Goal: Information Seeking & Learning: Learn about a topic

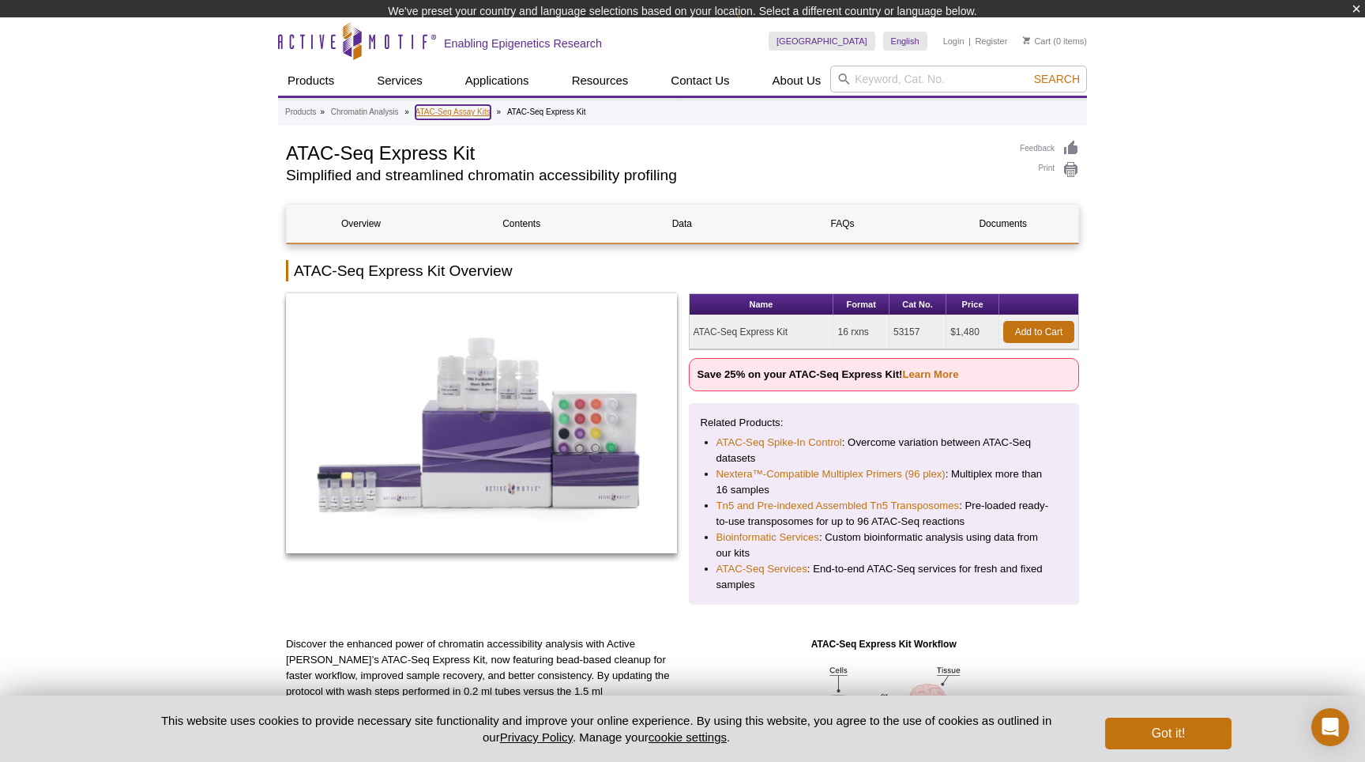
click at [441, 119] on div "Products » Chromatin Analysis » ATAC-Seq Assay Kits » ATAC-Seq Express Kit" at bounding box center [682, 113] width 809 height 26
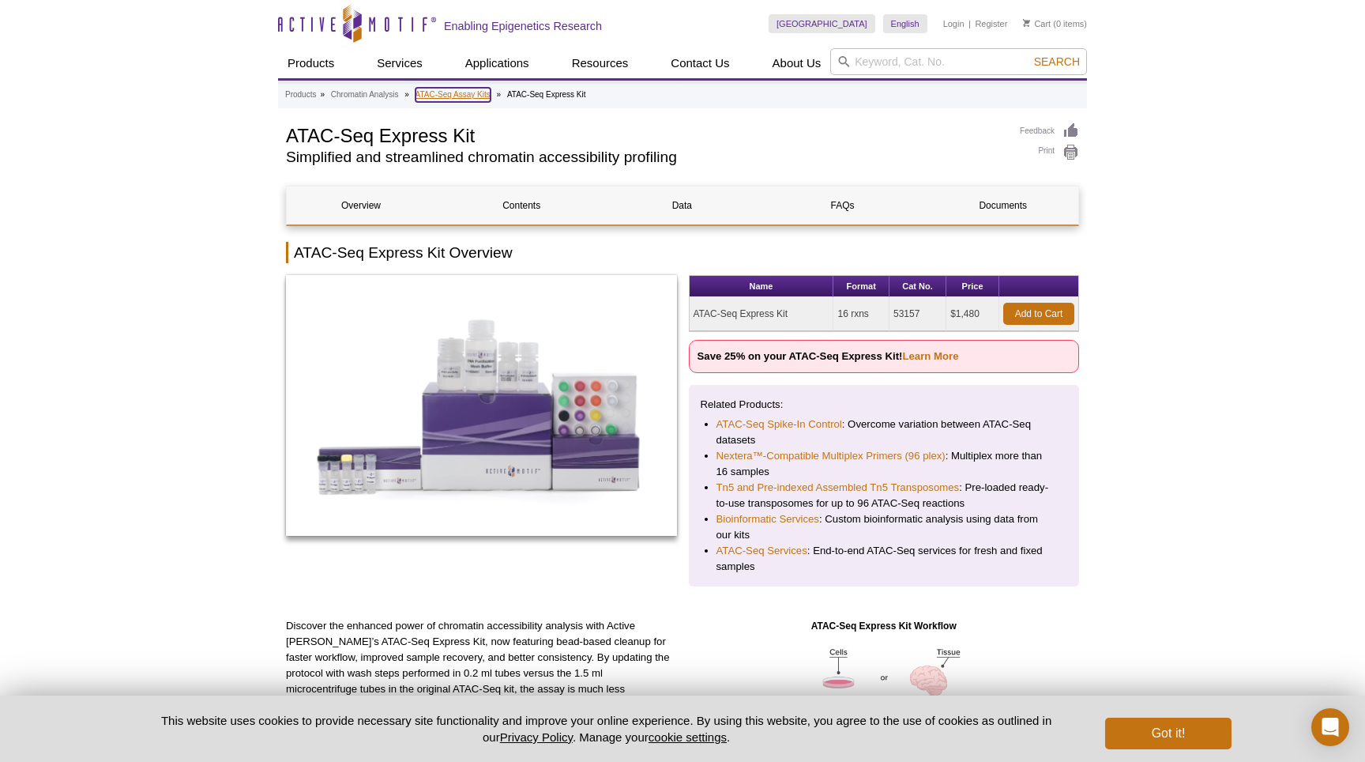
click at [470, 94] on link "ATAC-Seq Assay Kits" at bounding box center [453, 95] width 75 height 14
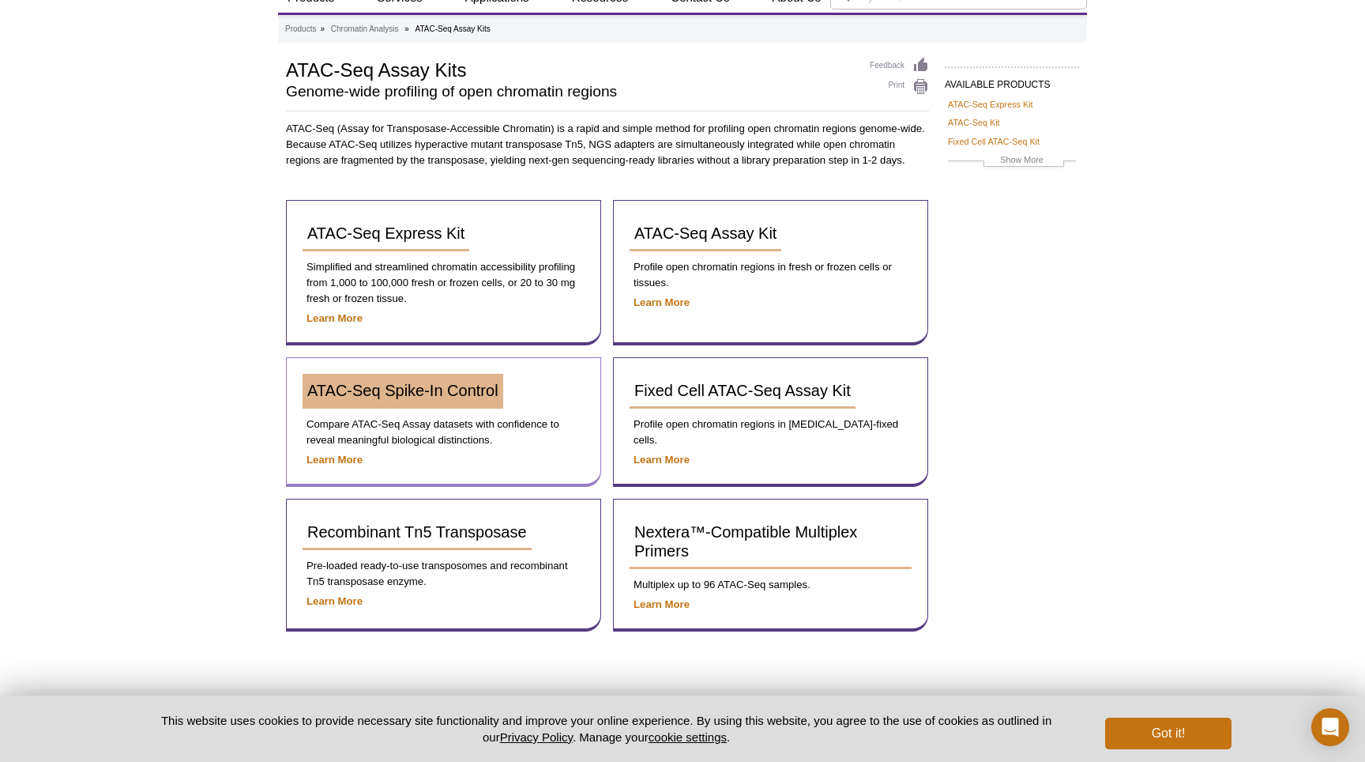
scroll to position [141, 0]
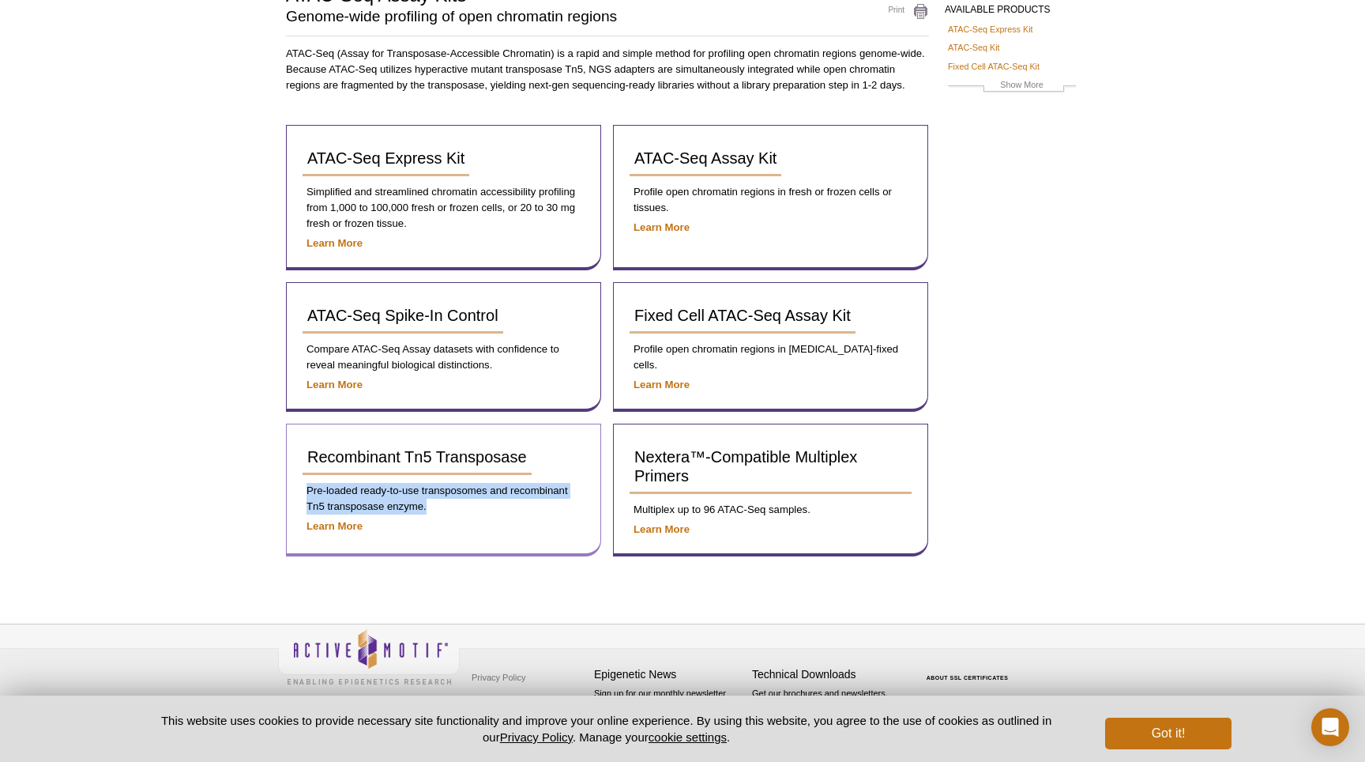
drag, startPoint x: 305, startPoint y: 490, endPoint x: 427, endPoint y: 506, distance: 122.7
click at [427, 506] on p "Pre-loaded ready-to-use transposomes and recombinant Tn5 transposase enzyme." at bounding box center [444, 499] width 282 height 32
copy p "Pre-loaded ready-to-use transposomes and recombinant Tn5 transposase enzyme."
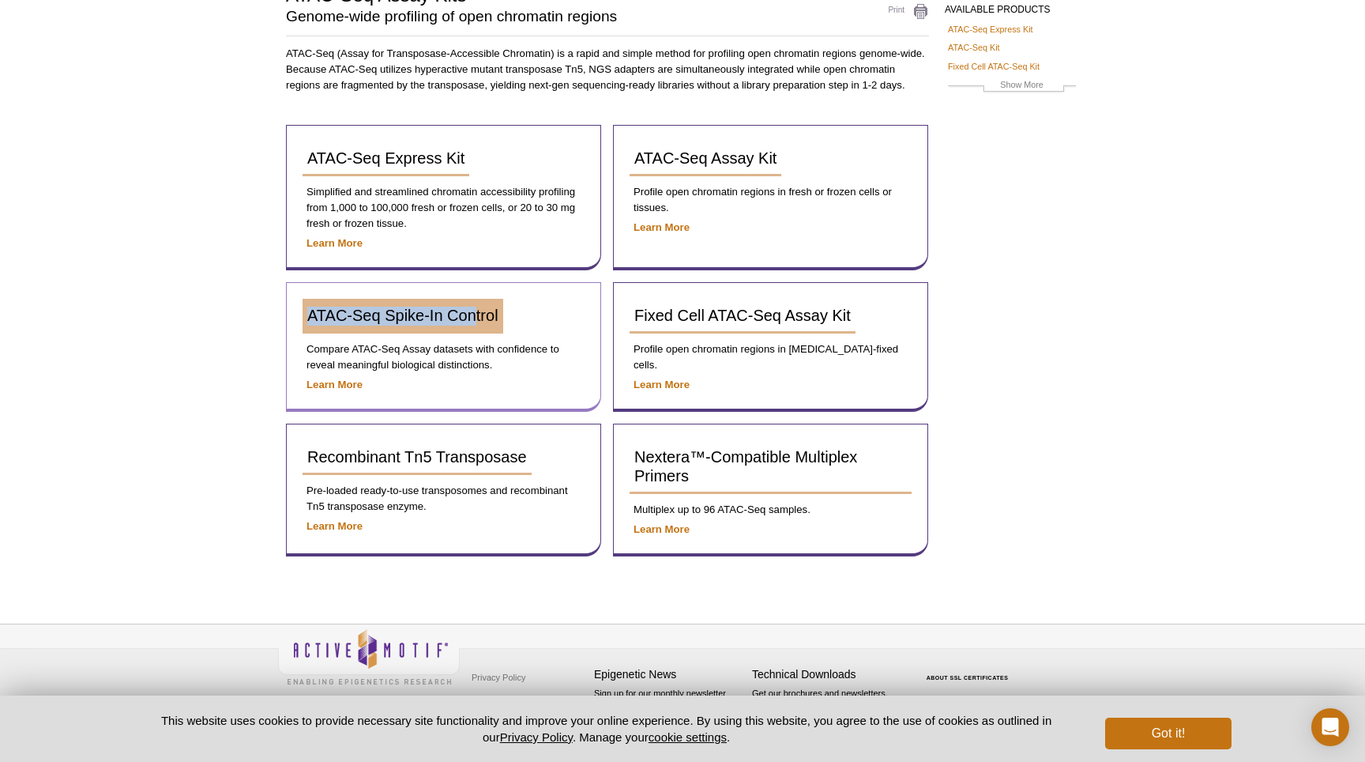
drag, startPoint x: 297, startPoint y: 320, endPoint x: 473, endPoint y: 321, distance: 175.4
click at [473, 321] on div "ATAC-Seq Spike-In Control Compare ATAC-Seq Assay datasets with confidence to re…" at bounding box center [443, 347] width 315 height 130
drag, startPoint x: 296, startPoint y: 310, endPoint x: 507, endPoint y: 315, distance: 211.1
click at [507, 315] on div "ATAC-Seq Spike-In Control Compare ATAC-Seq Assay datasets with confidence to re…" at bounding box center [443, 347] width 315 height 130
click at [360, 392] on p "Learn More" at bounding box center [444, 385] width 282 height 16
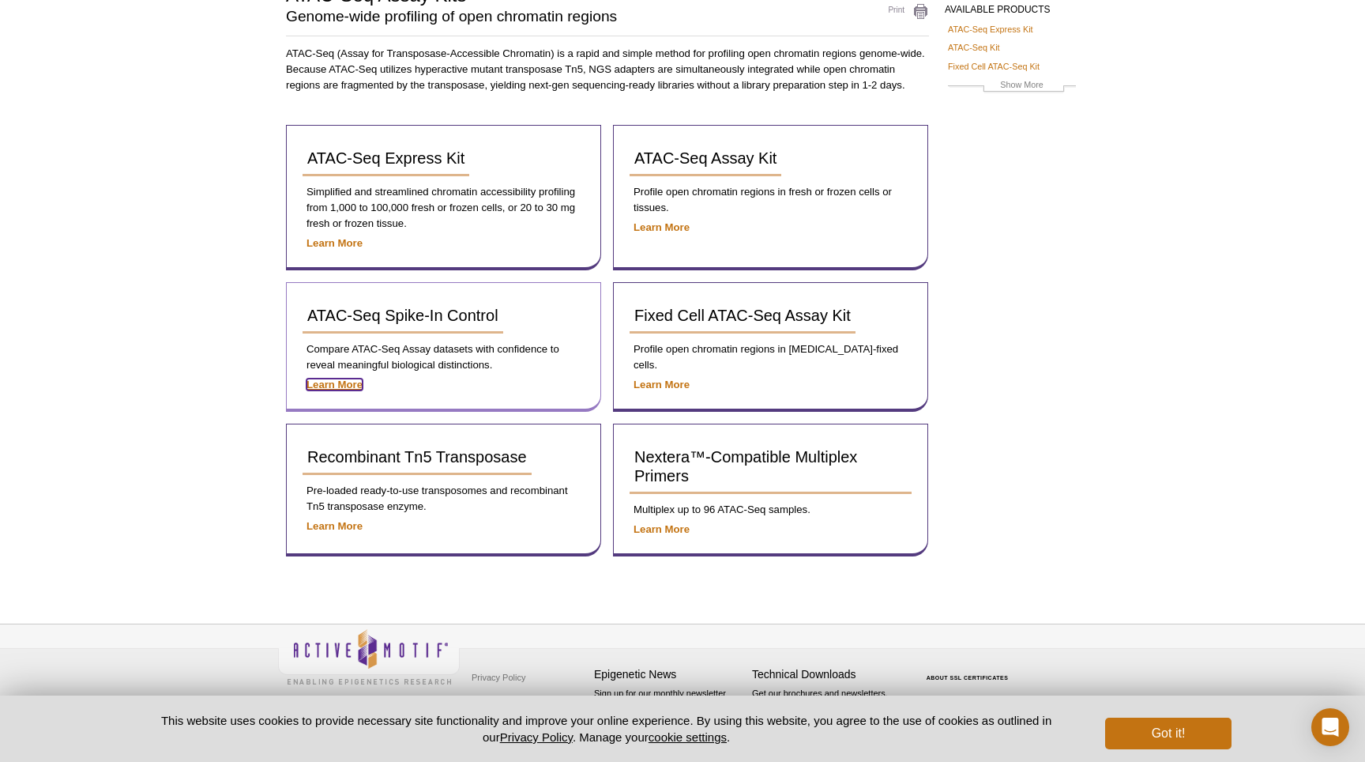
click at [358, 387] on strong "Learn More" at bounding box center [335, 384] width 56 height 12
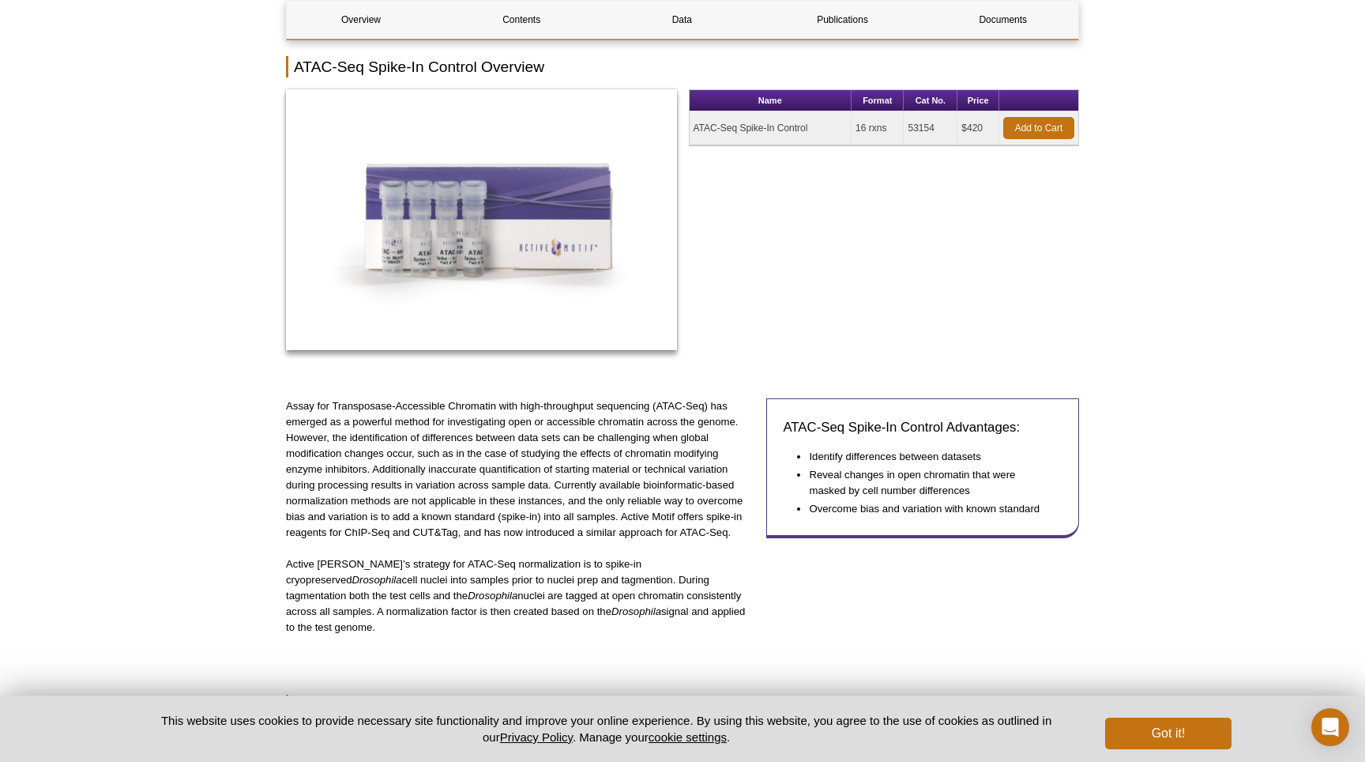
scroll to position [186, 0]
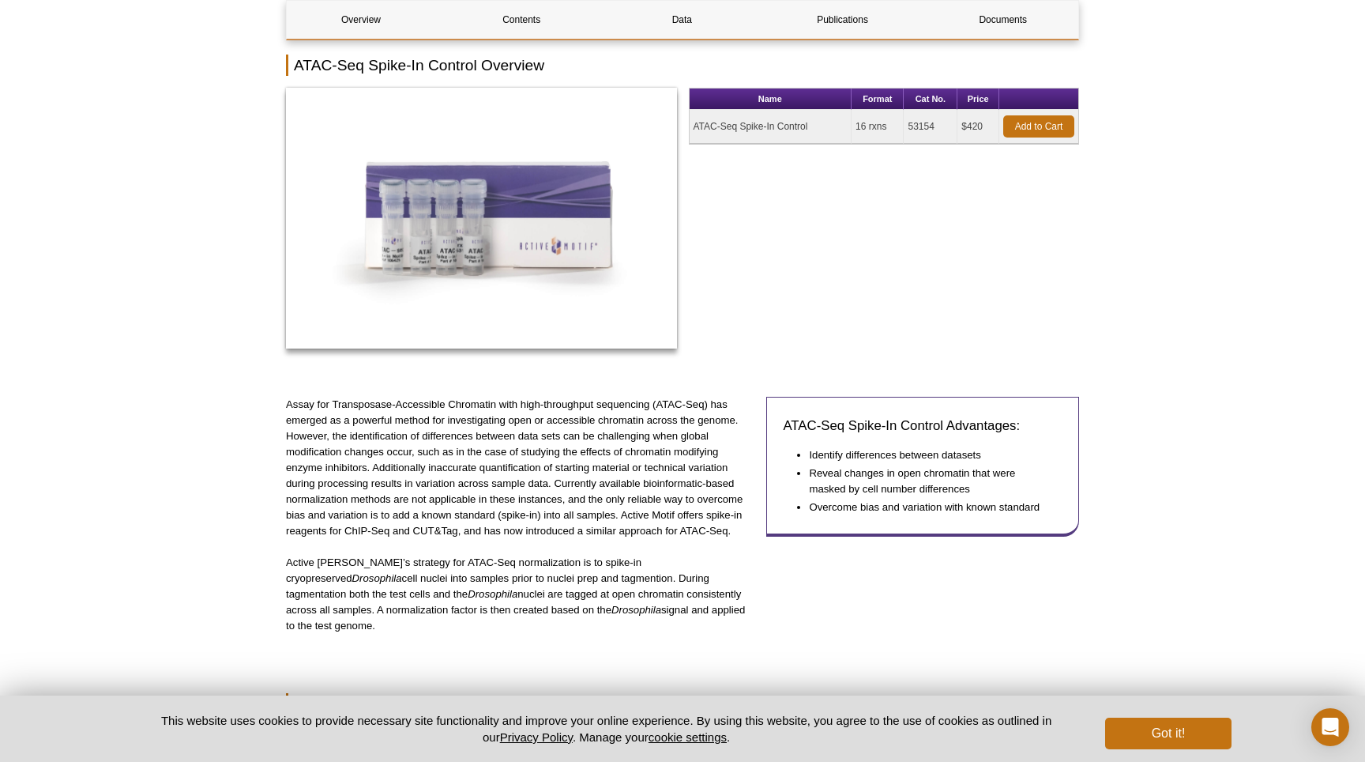
drag, startPoint x: 284, startPoint y: 564, endPoint x: 682, endPoint y: 616, distance: 401.6
copy p "Active Motif’s strategy for ATAC-Seq normalization is to spike-in cryopreserved…"
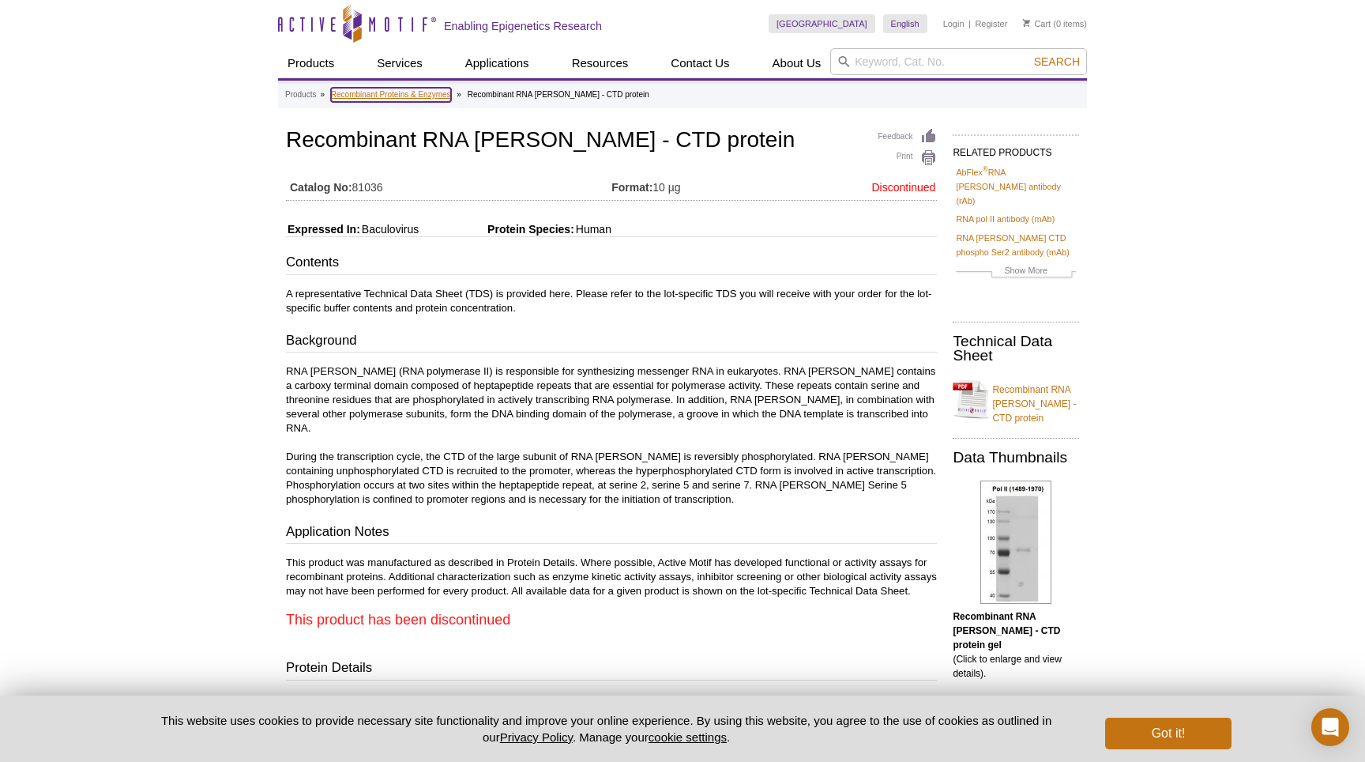
click at [435, 90] on link "Recombinant Proteins & Enzymes" at bounding box center [391, 95] width 120 height 14
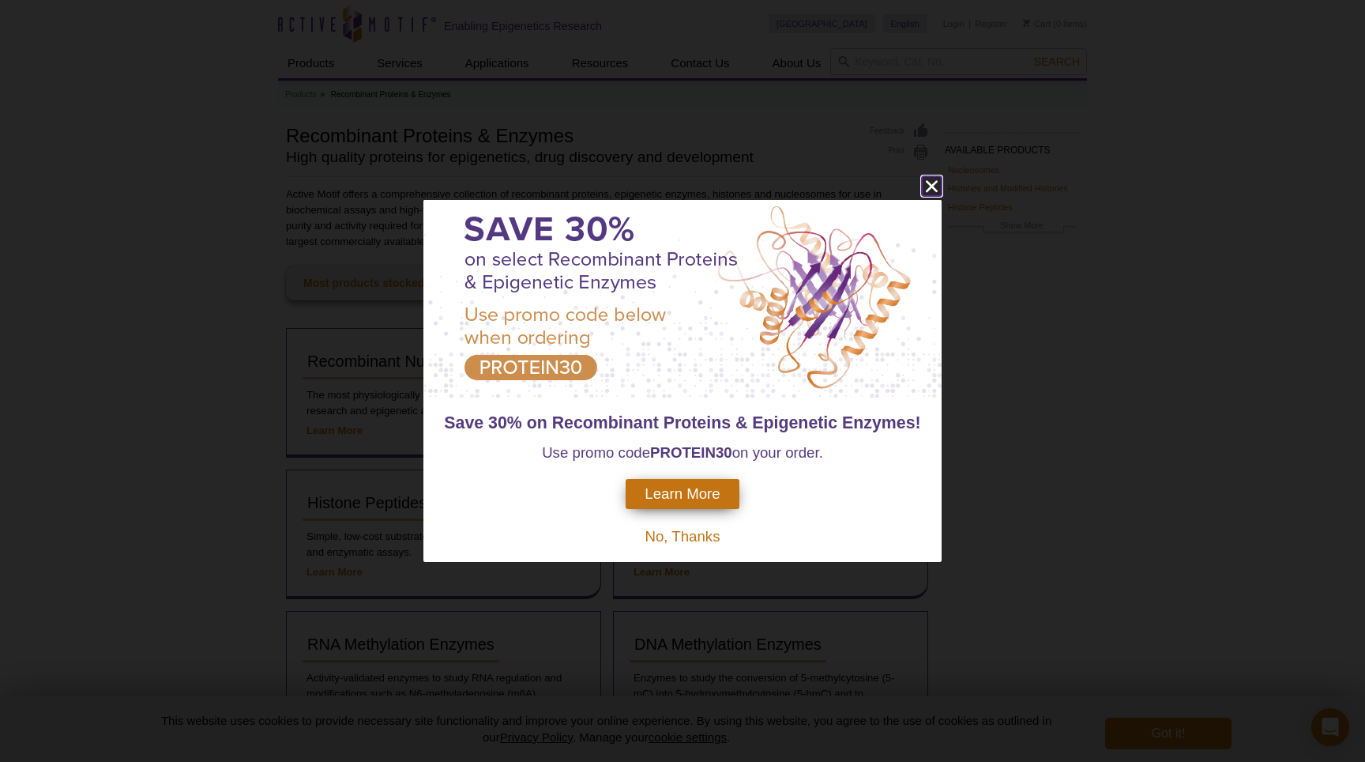
drag, startPoint x: 928, startPoint y: 183, endPoint x: 822, endPoint y: 293, distance: 153.1
click at [822, 296] on div "Save 30% on Recombinant Proteins & Epigenetic Enzymes! Use promo code PROTEIN30…" at bounding box center [683, 381] width 518 height 362
click at [677, 454] on strong "PROTEIN30" at bounding box center [691, 452] width 82 height 17
copy strong "PROTEIN30"
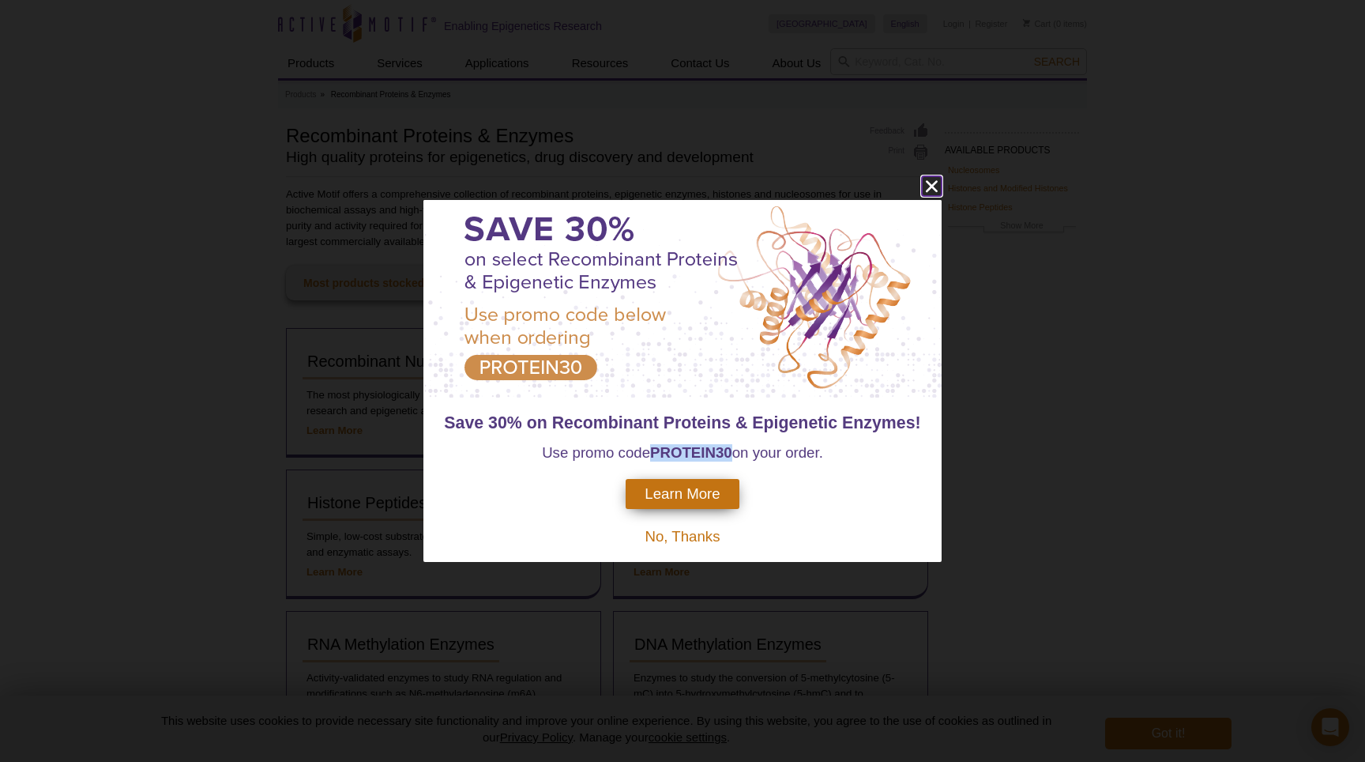
click at [933, 189] on icon "close" at bounding box center [932, 186] width 12 height 12
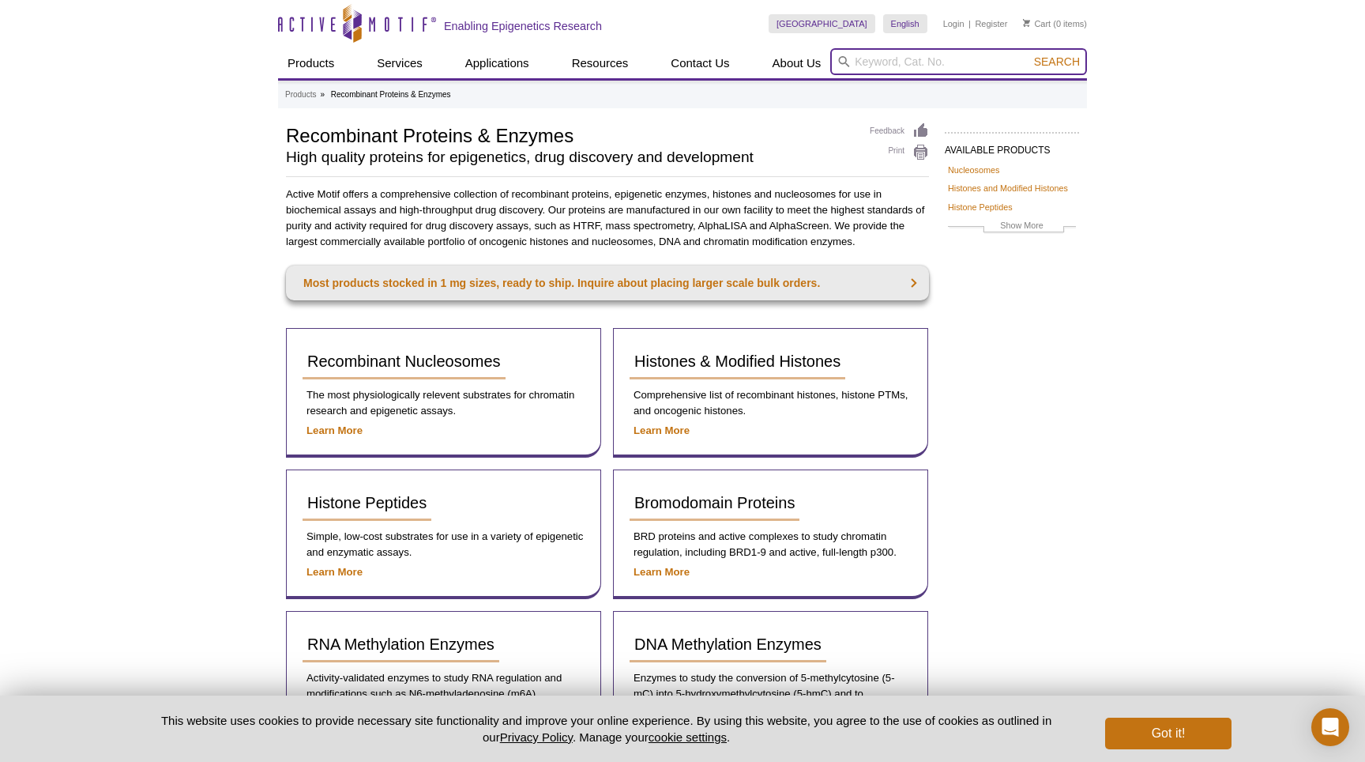
click at [879, 61] on input "search" at bounding box center [958, 61] width 257 height 27
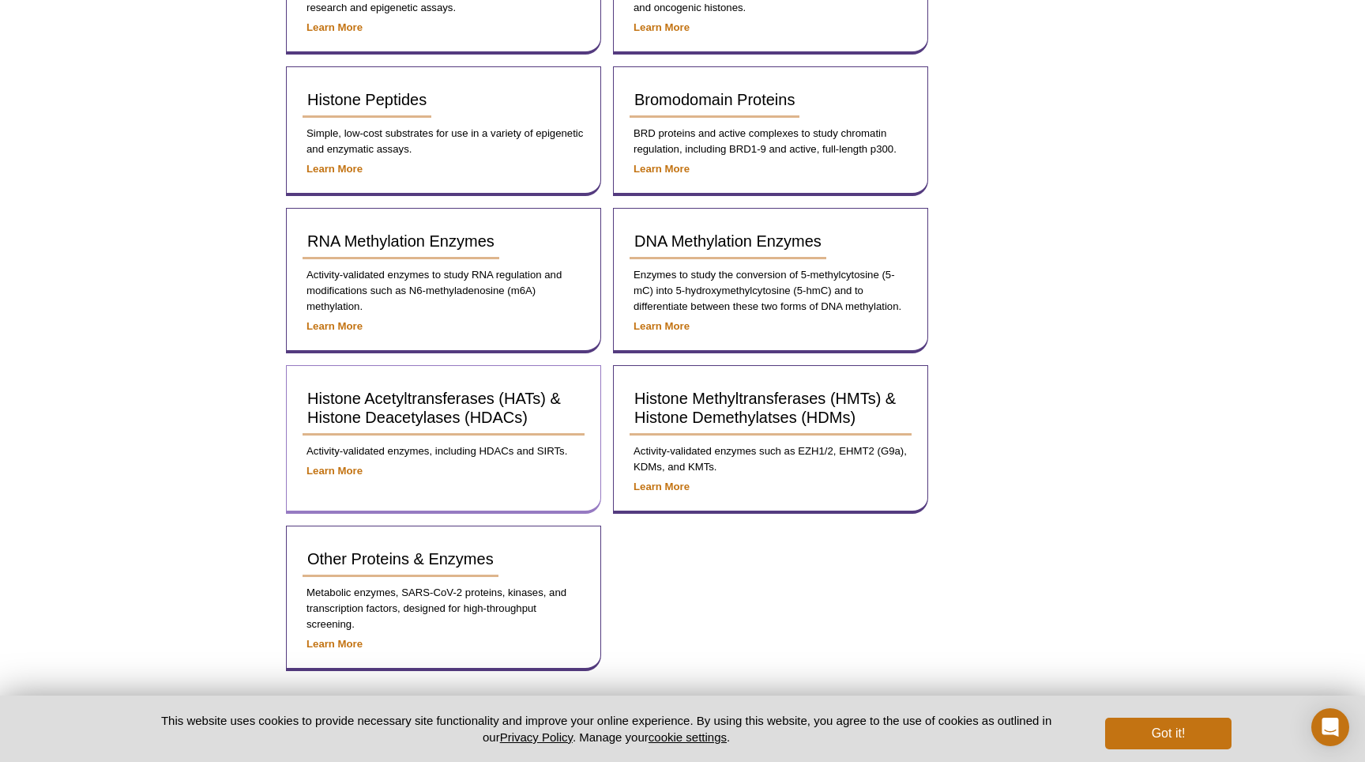
scroll to position [427, 0]
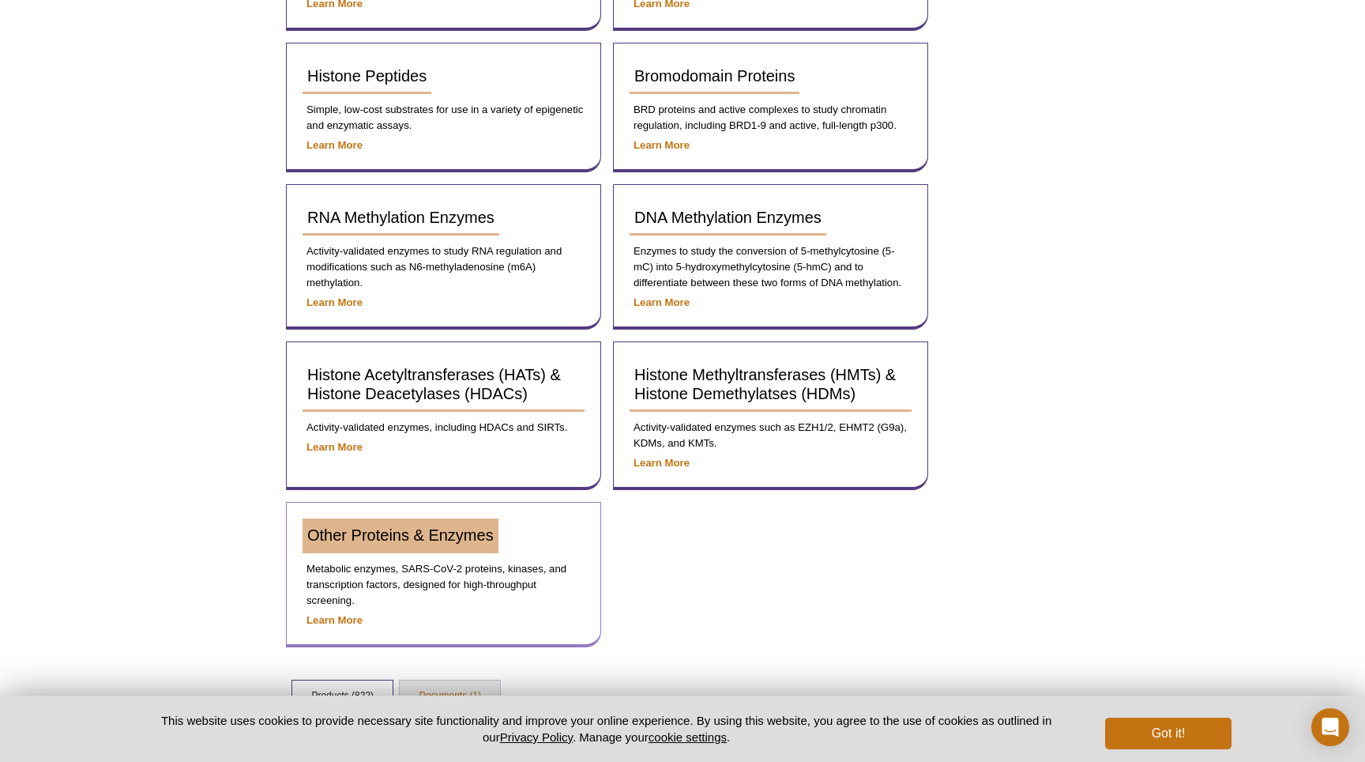
type input "RNA"
click at [409, 537] on span "Other Proteins & Enzymes" at bounding box center [400, 534] width 186 height 17
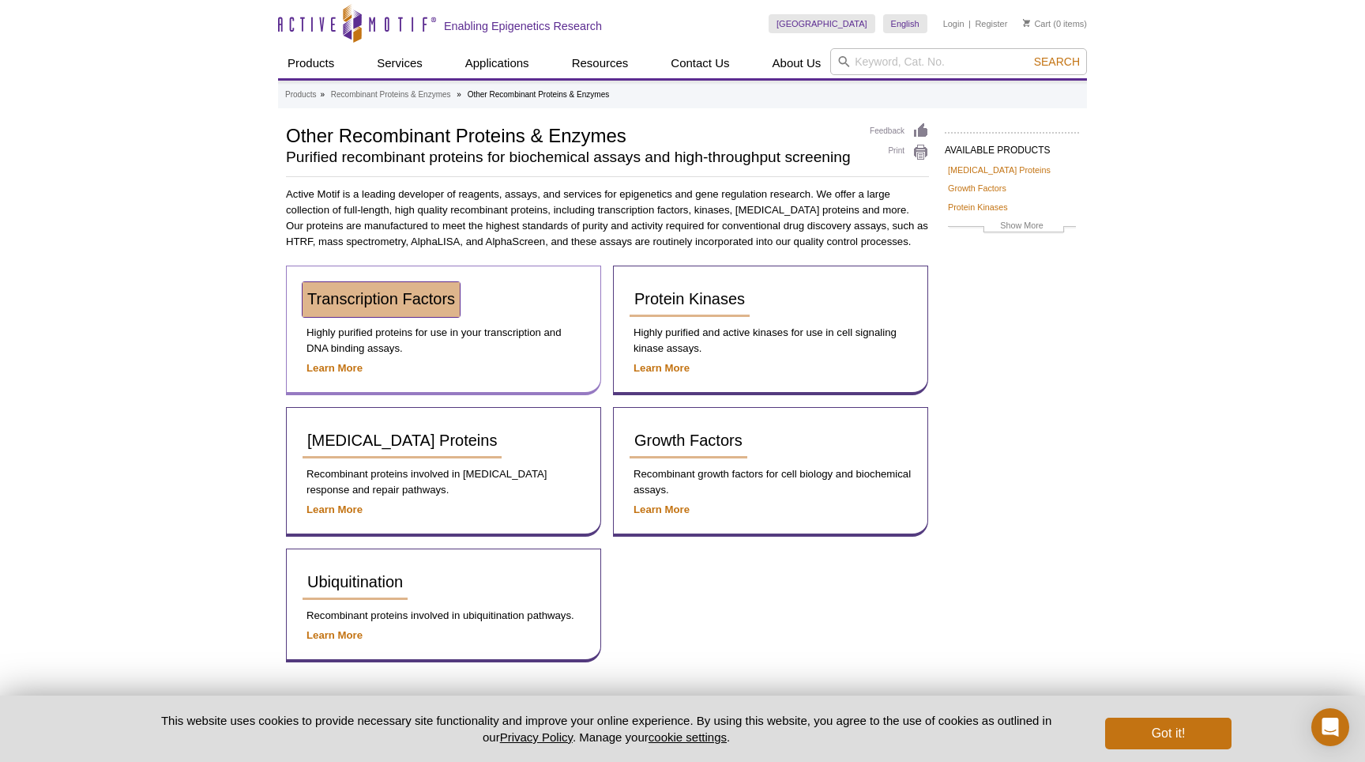
click at [367, 284] on link "Transcription Factors" at bounding box center [381, 299] width 157 height 35
click at [392, 297] on span "Transcription Factors" at bounding box center [381, 298] width 148 height 17
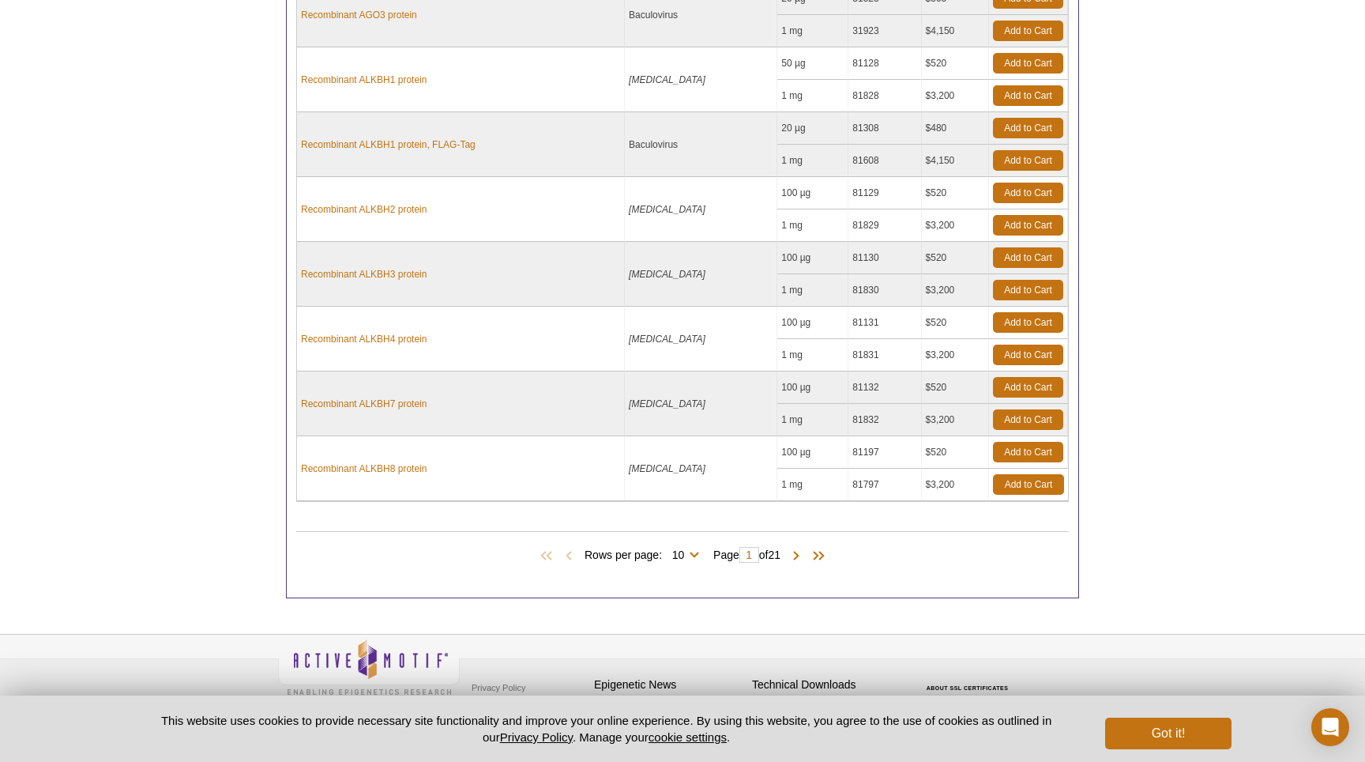
scroll to position [619, 0]
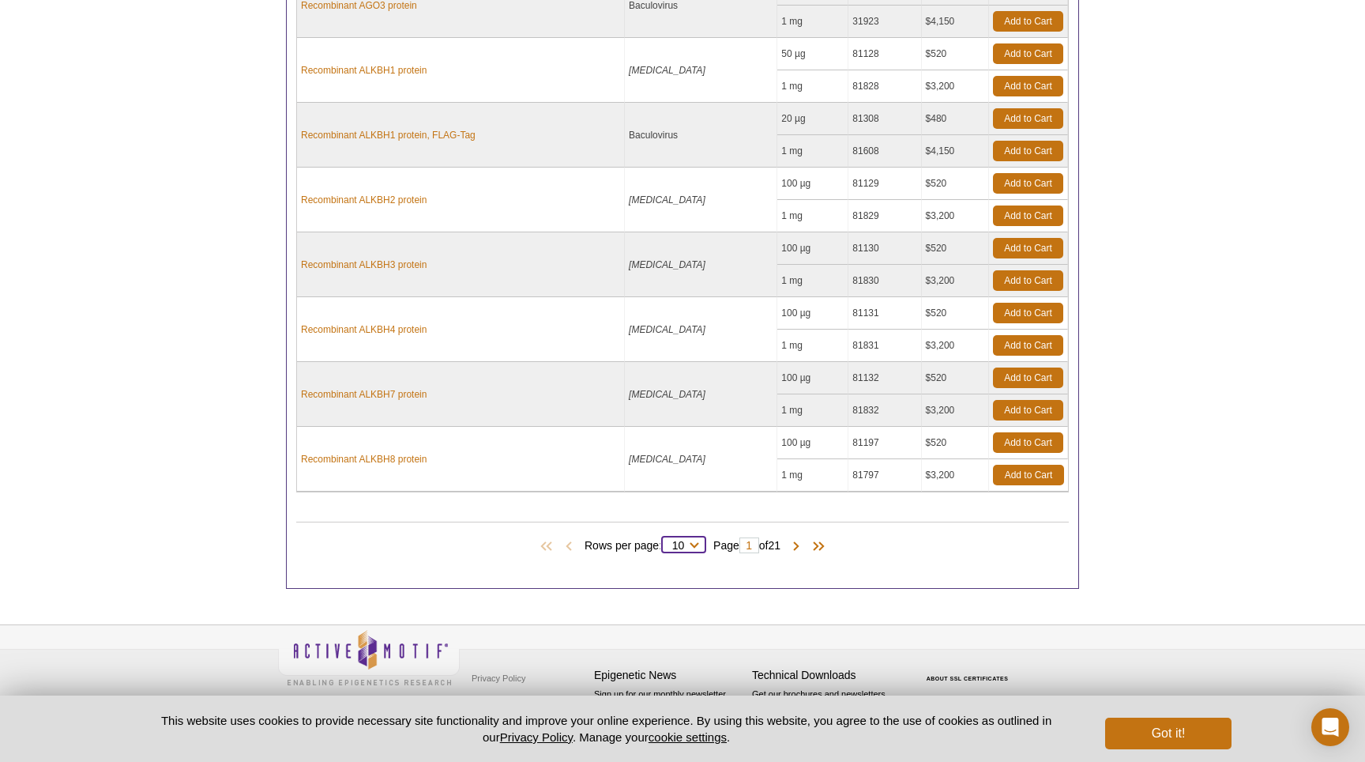
click at [683, 546] on select "10 25 50 100 All" at bounding box center [678, 548] width 32 height 14
select select "202"
click at [662, 541] on select "10 25 50 100 All" at bounding box center [678, 548] width 32 height 14
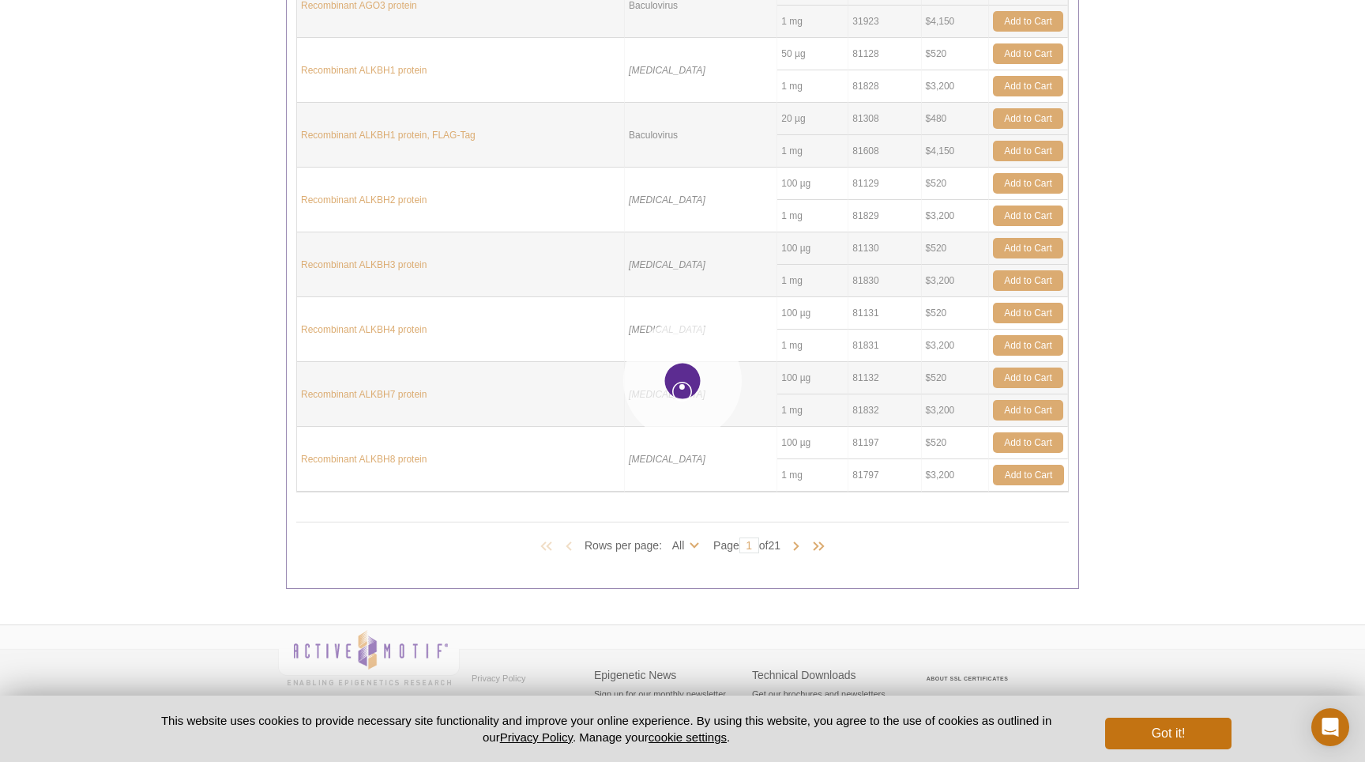
select select "202"
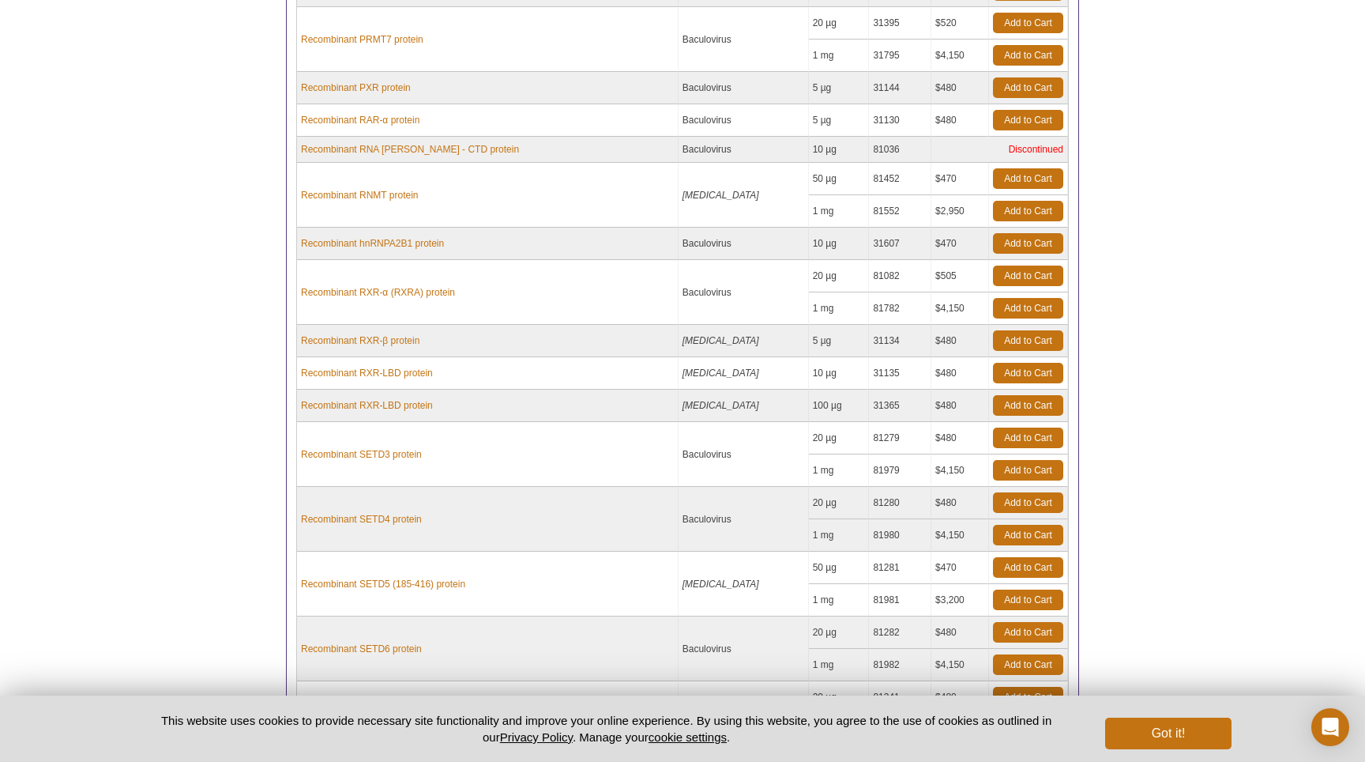
scroll to position [8524, 0]
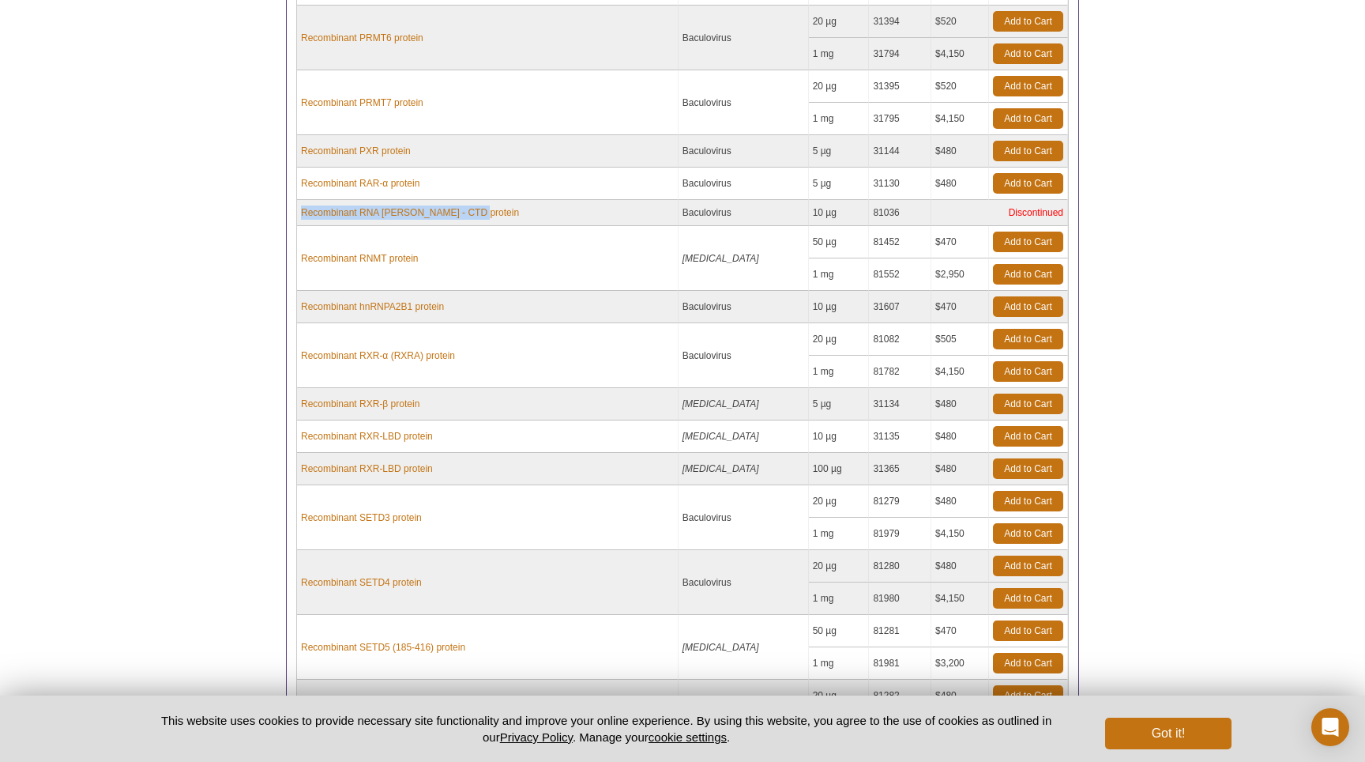
drag, startPoint x: 299, startPoint y: 214, endPoint x: 471, endPoint y: 220, distance: 171.6
click at [471, 220] on td "Recombinant RNA [PERSON_NAME] - CTD protein" at bounding box center [488, 213] width 382 height 26
copy link "Recombinant RNA [PERSON_NAME] - CTD protein"
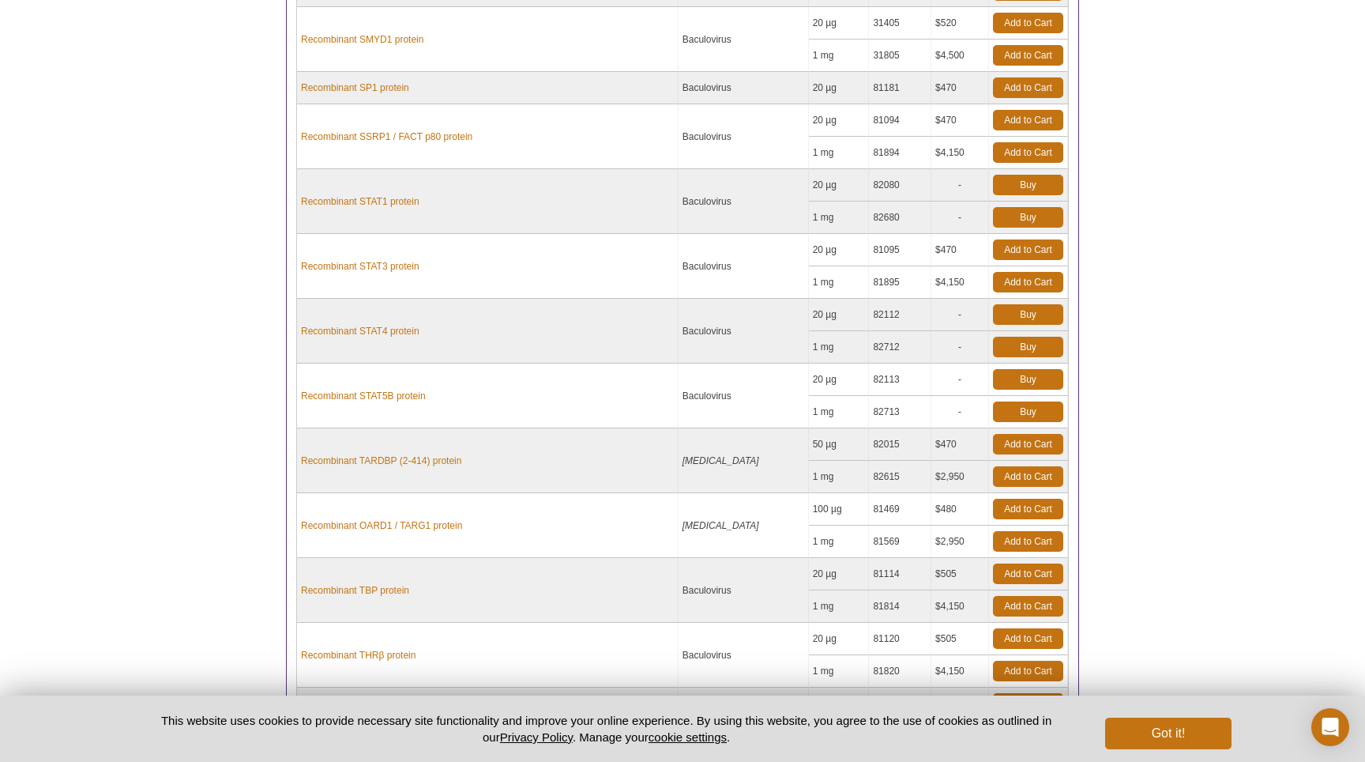
scroll to position [10017, 0]
